Goal: Information Seeking & Learning: Learn about a topic

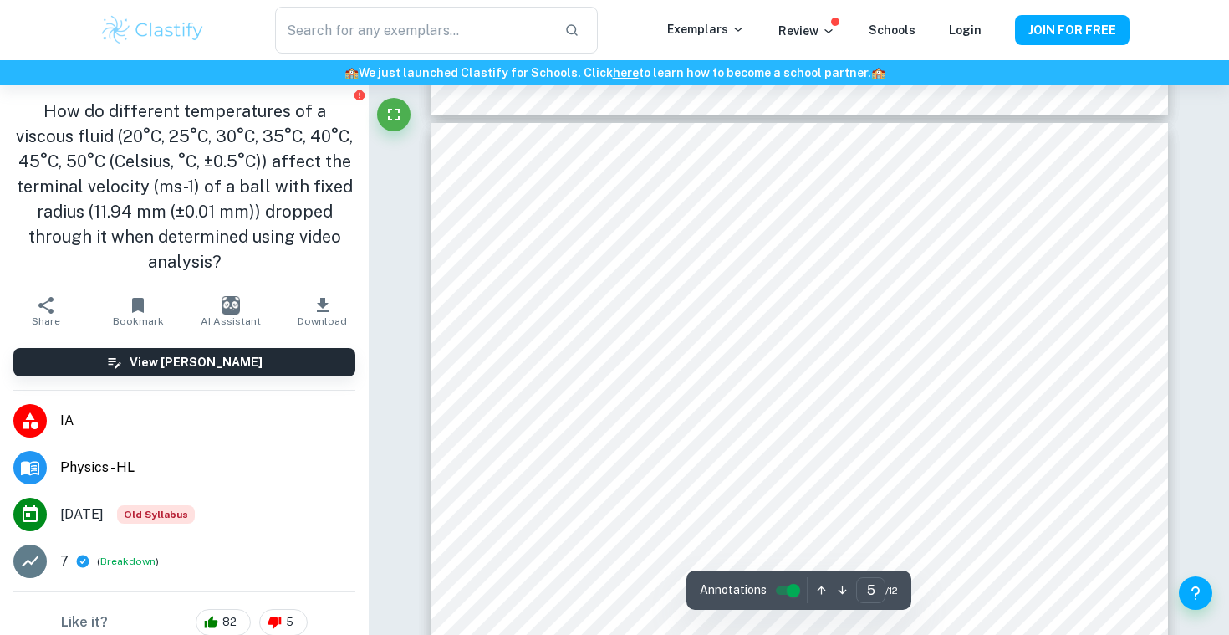
scroll to position [4071, 0]
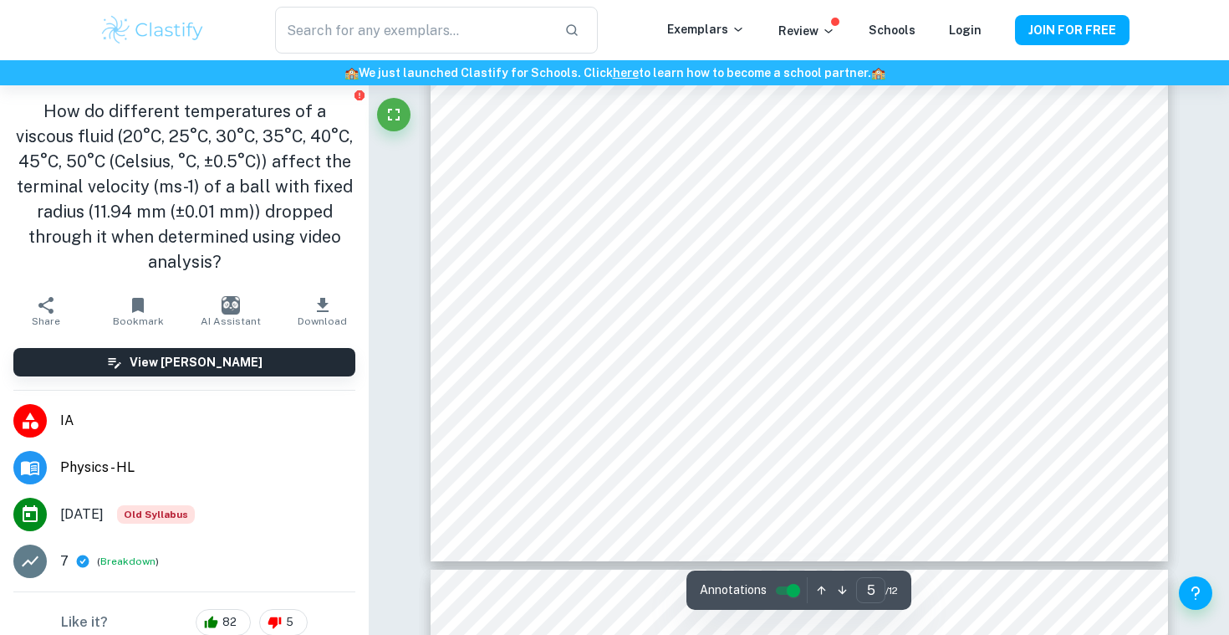
type input "6"
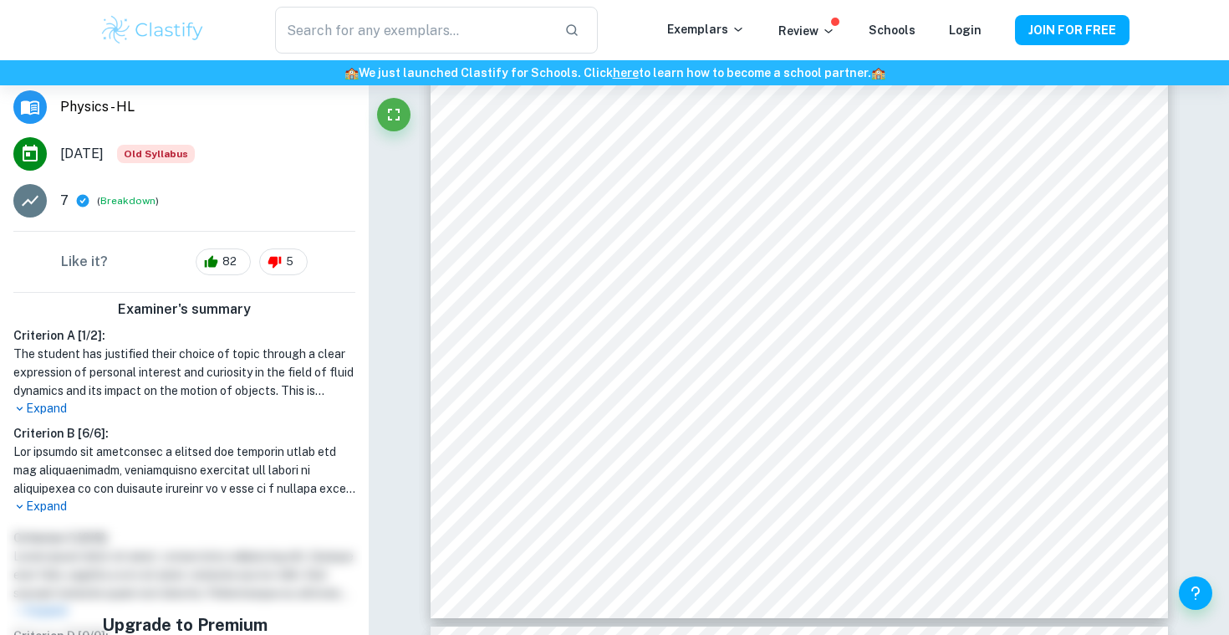
scroll to position [0, 0]
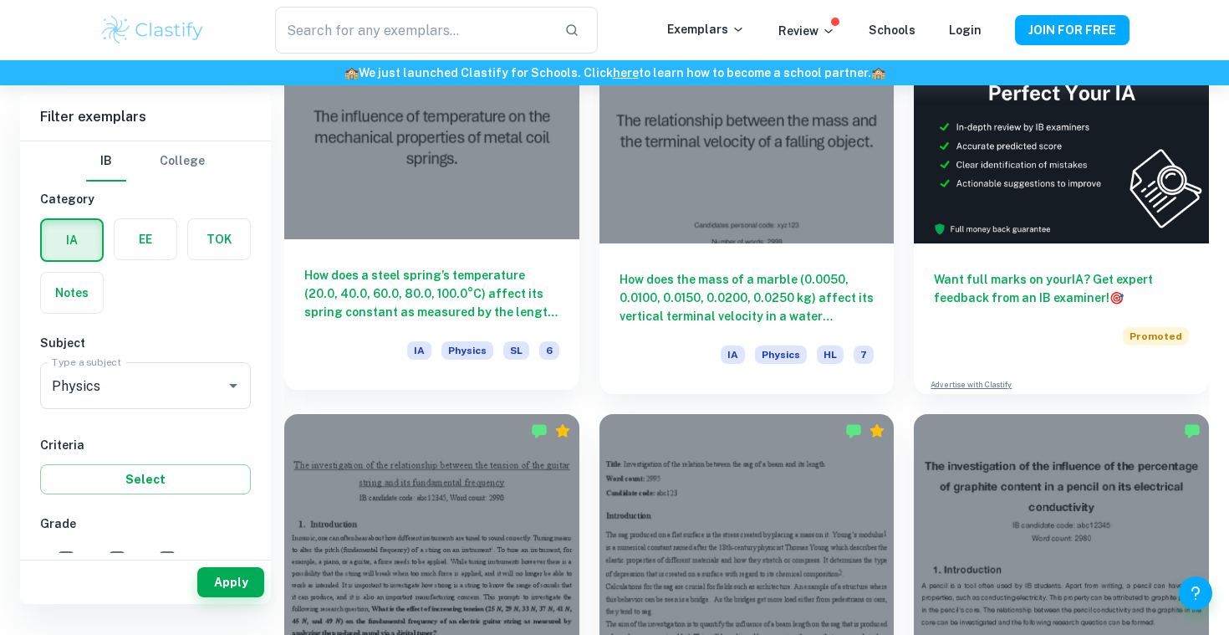
scroll to position [447, 0]
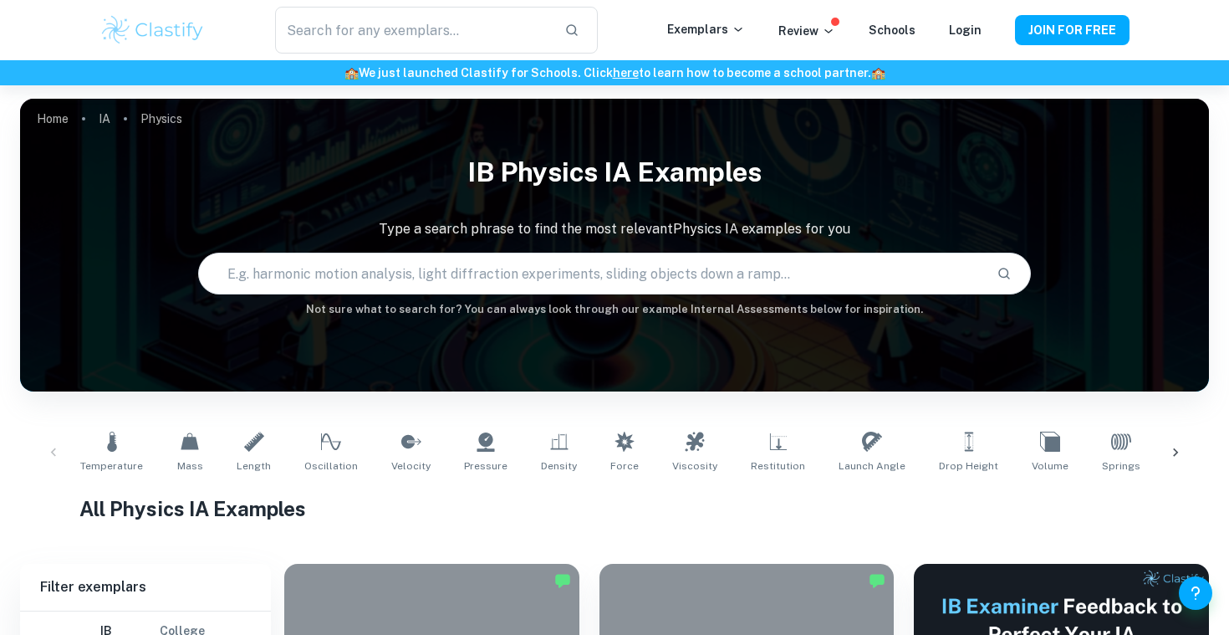
scroll to position [385, 0]
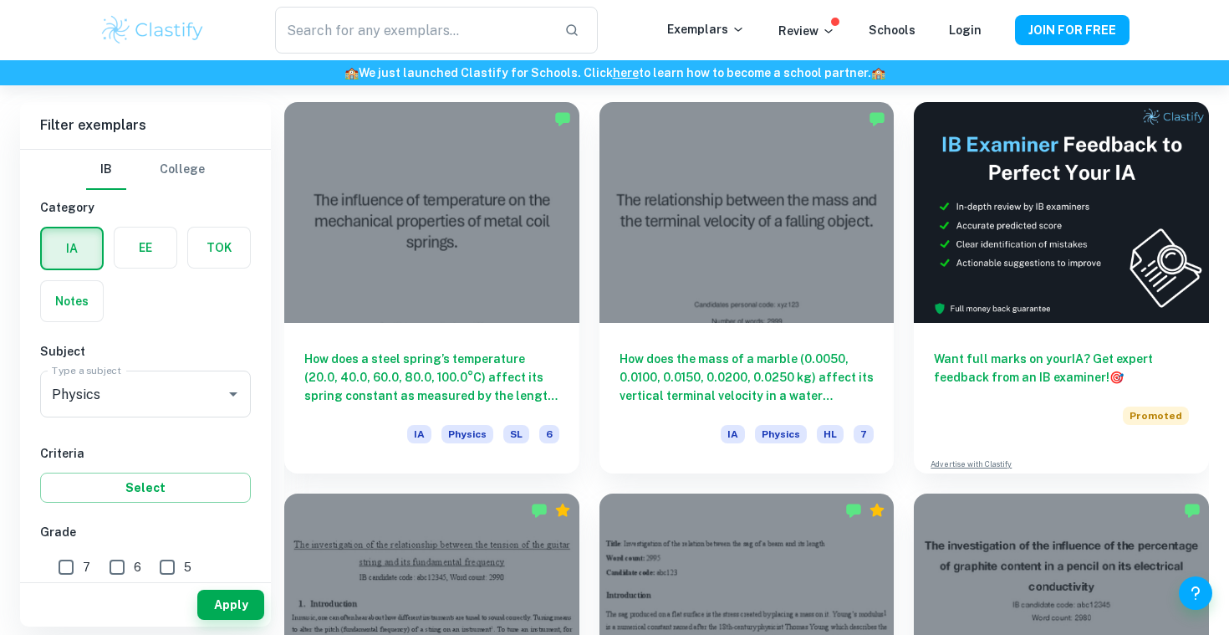
scroll to position [2871, 0]
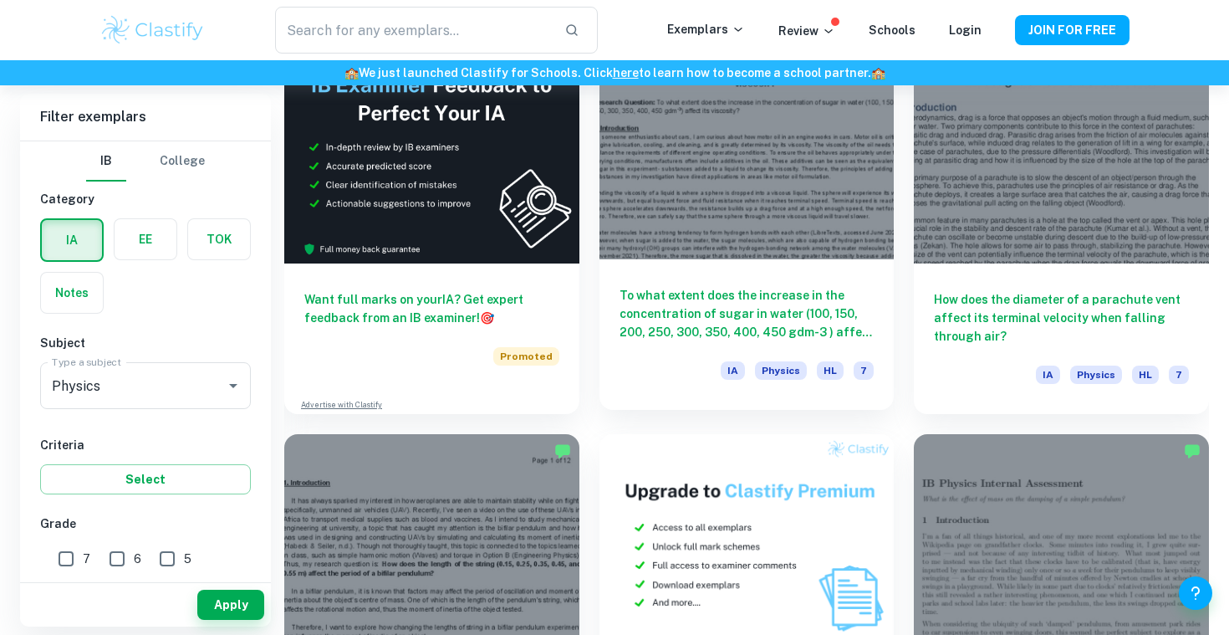
click at [743, 248] on div at bounding box center [747, 148] width 295 height 221
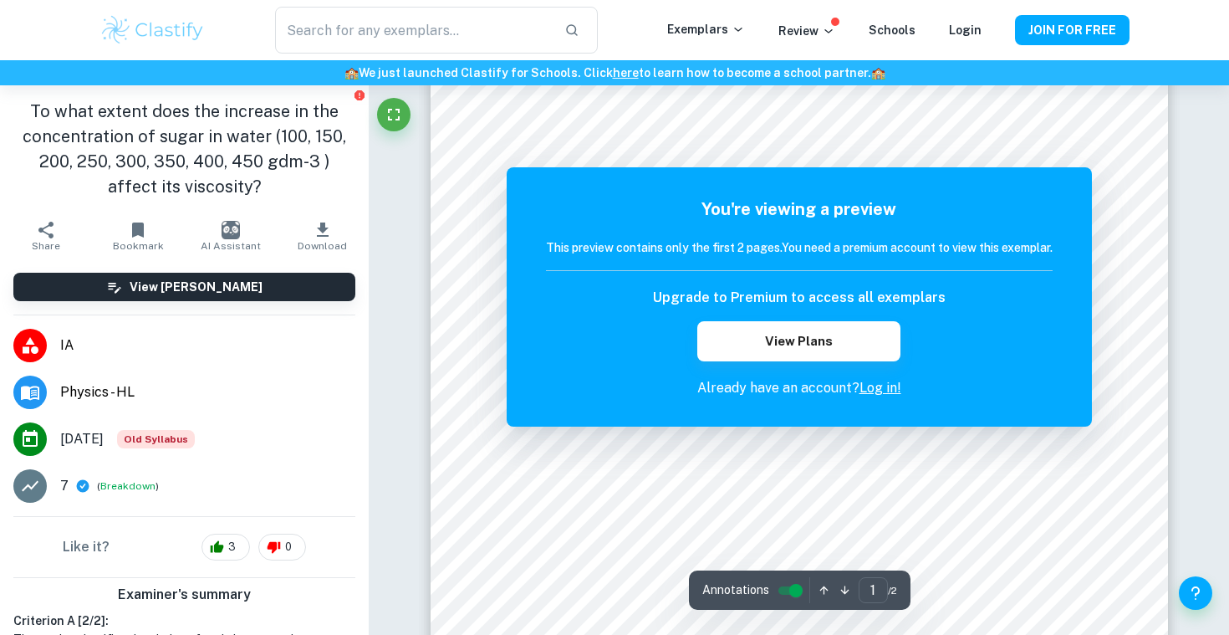
scroll to position [101, 0]
click at [784, 345] on button "View Plans" at bounding box center [798, 341] width 202 height 40
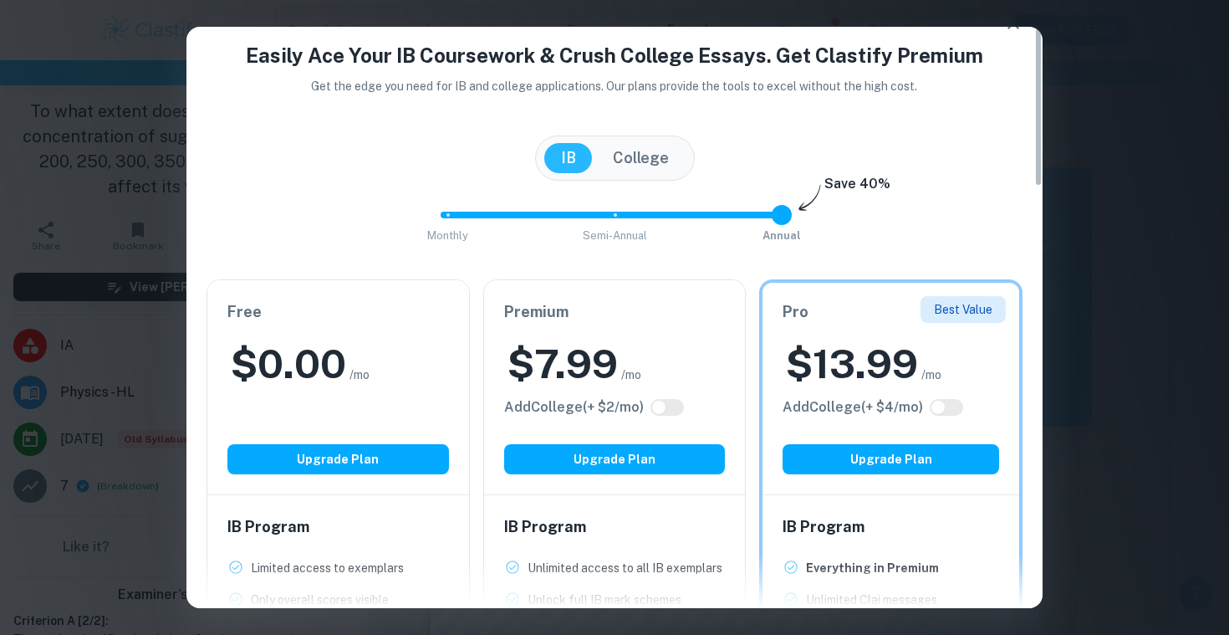
scroll to position [0, 0]
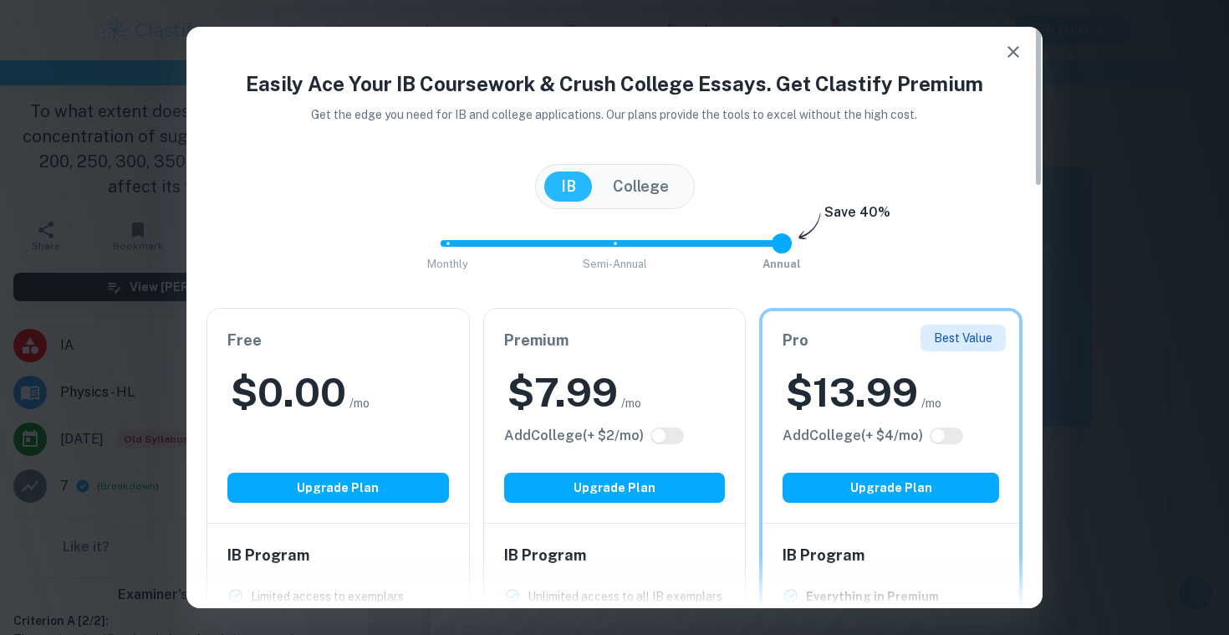
click at [1014, 46] on icon "button" at bounding box center [1013, 52] width 20 height 20
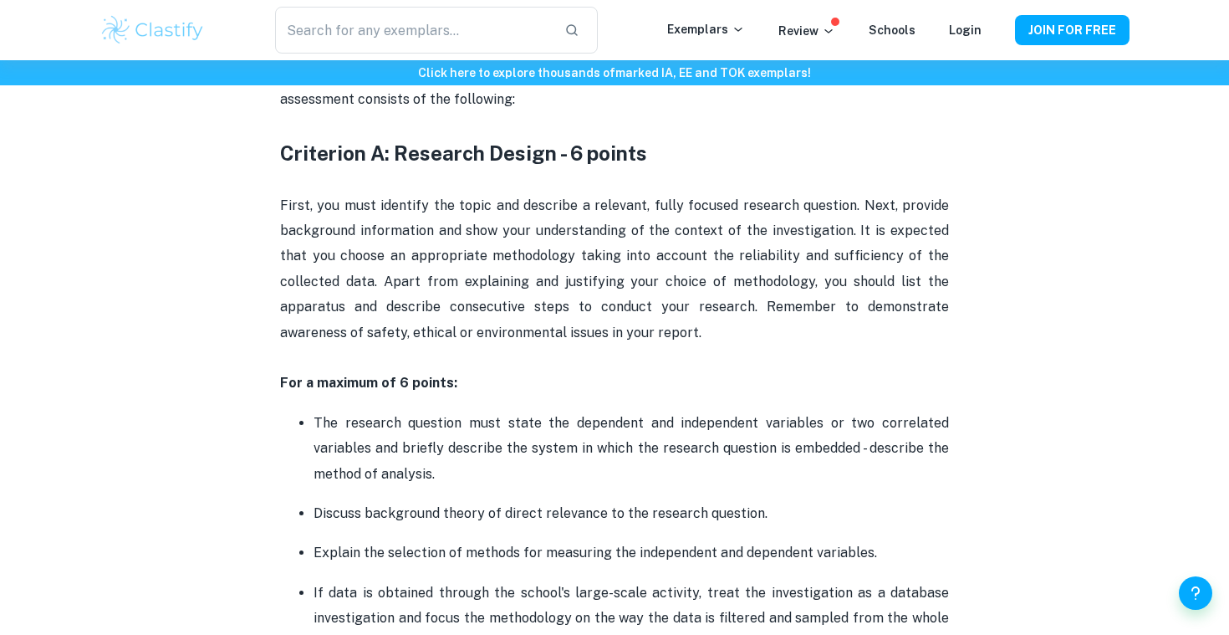
scroll to position [781, 0]
